Goal: Transaction & Acquisition: Purchase product/service

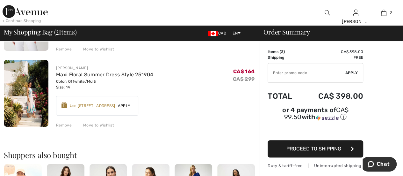
scroll to position [96, 0]
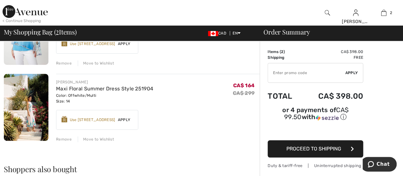
click at [30, 102] on img at bounding box center [26, 107] width 45 height 67
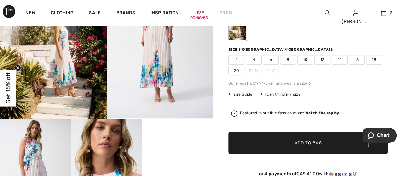
scroll to position [96, 0]
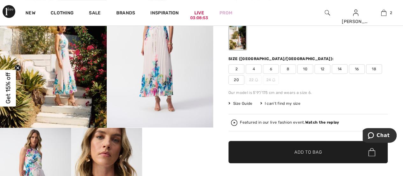
click at [356, 66] on span "16" at bounding box center [357, 69] width 16 height 10
click at [304, 148] on span "Add to Bag" at bounding box center [307, 151] width 27 height 7
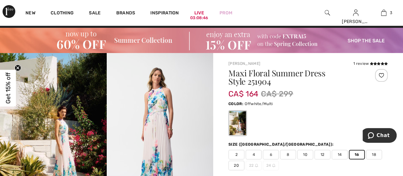
scroll to position [0, 0]
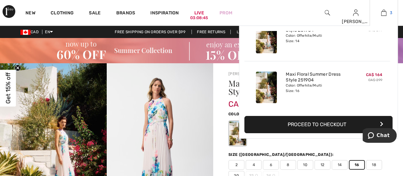
click at [384, 13] on img at bounding box center [383, 13] width 5 height 8
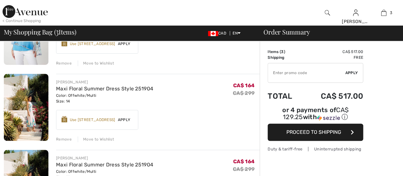
scroll to position [96, 0]
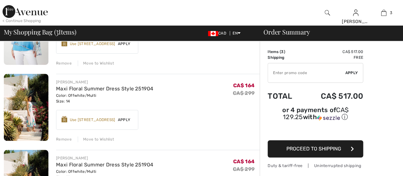
click at [62, 137] on div "Remove" at bounding box center [64, 139] width 16 height 6
checkbox input "true"
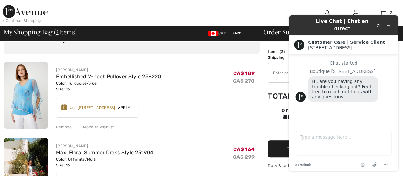
scroll to position [0, 0]
click at [64, 125] on div "Remove" at bounding box center [64, 127] width 16 height 6
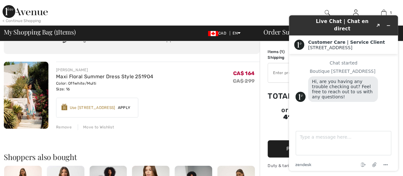
click at [182, 107] on div "Earn 25 Avenue Rewards ✔ Use 800 Avenue Rewards Apply Remove" at bounding box center [158, 104] width 204 height 25
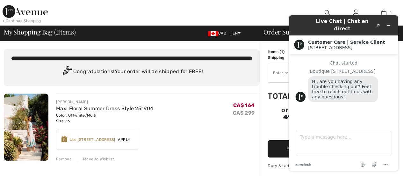
scroll to position [32, 0]
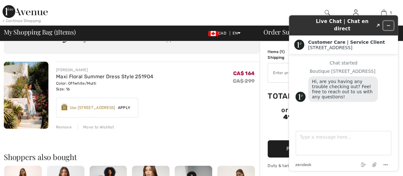
click at [389, 23] on icon "Minimize widget" at bounding box center [388, 25] width 4 height 4
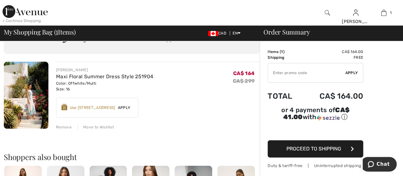
click at [174, 92] on div "Earn 25 Avenue Rewards ✔ Use 800 Avenue Rewards Apply Remove" at bounding box center [158, 104] width 204 height 25
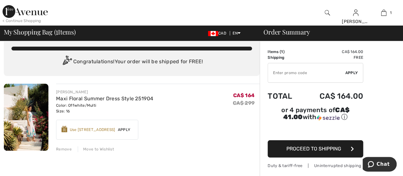
scroll to position [0, 0]
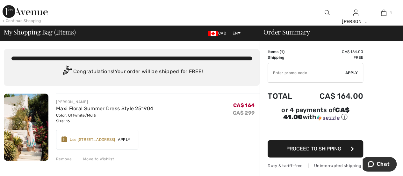
click at [127, 137] on span "Apply" at bounding box center [124, 139] width 18 height 6
